Goal: Task Accomplishment & Management: Complete application form

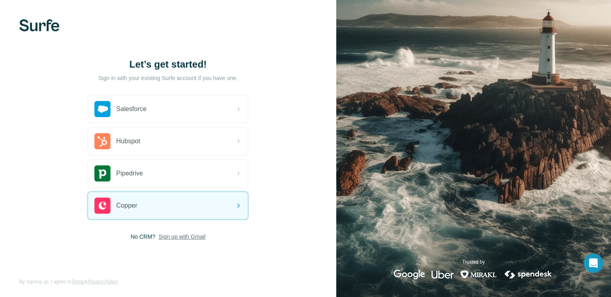
click at [168, 237] on span "Sign up with Gmail" at bounding box center [182, 236] width 47 height 8
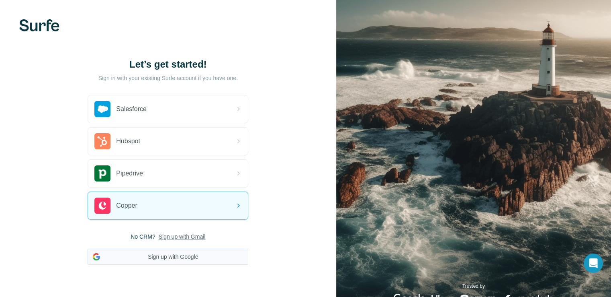
click at [178, 258] on button "Sign up with Google" at bounding box center [168, 256] width 161 height 16
